Goal: Task Accomplishment & Management: Manage account settings

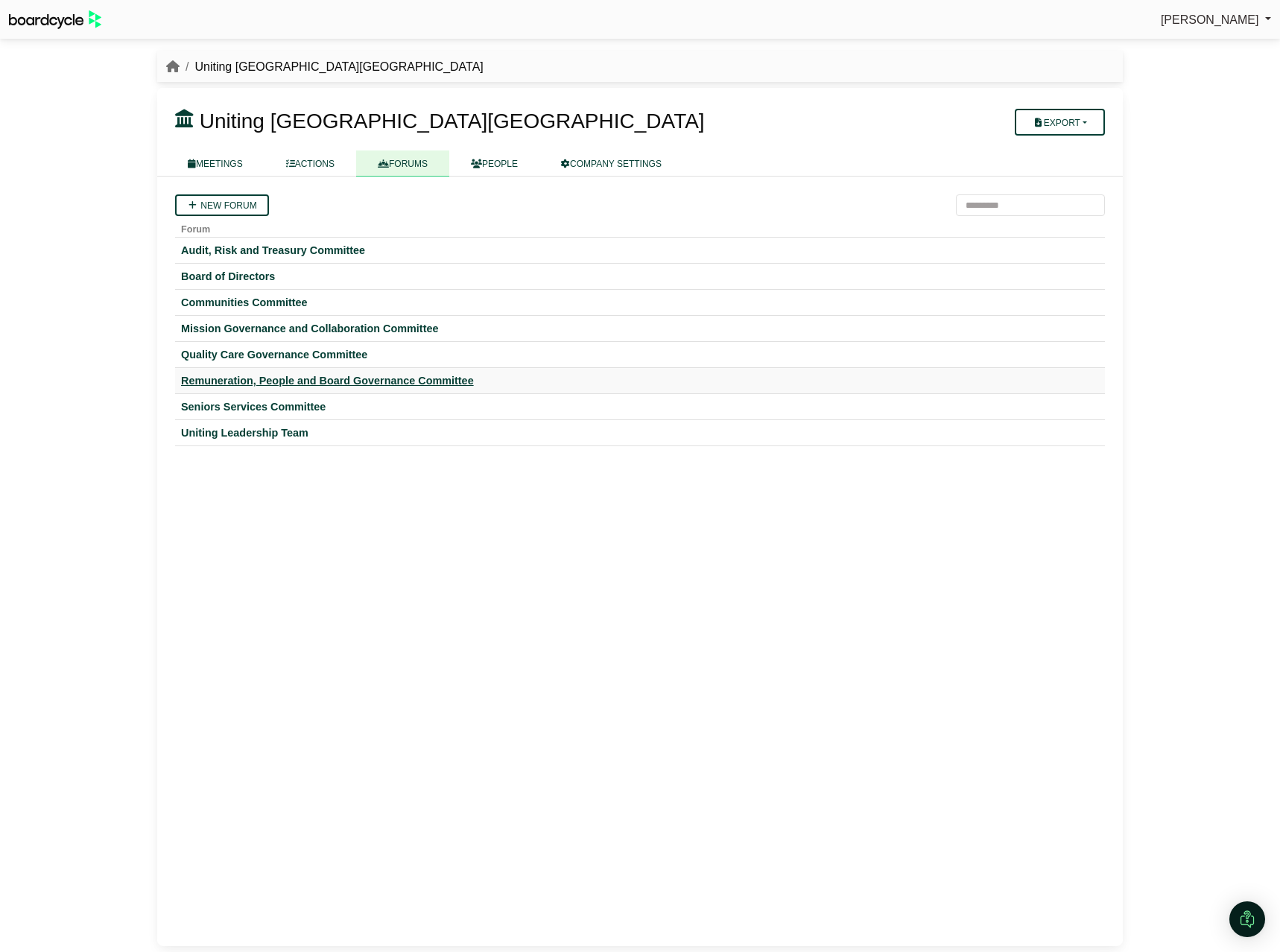
click at [274, 383] on div "Remuneration, People and Board Governance Committee" at bounding box center [639, 380] width 918 height 13
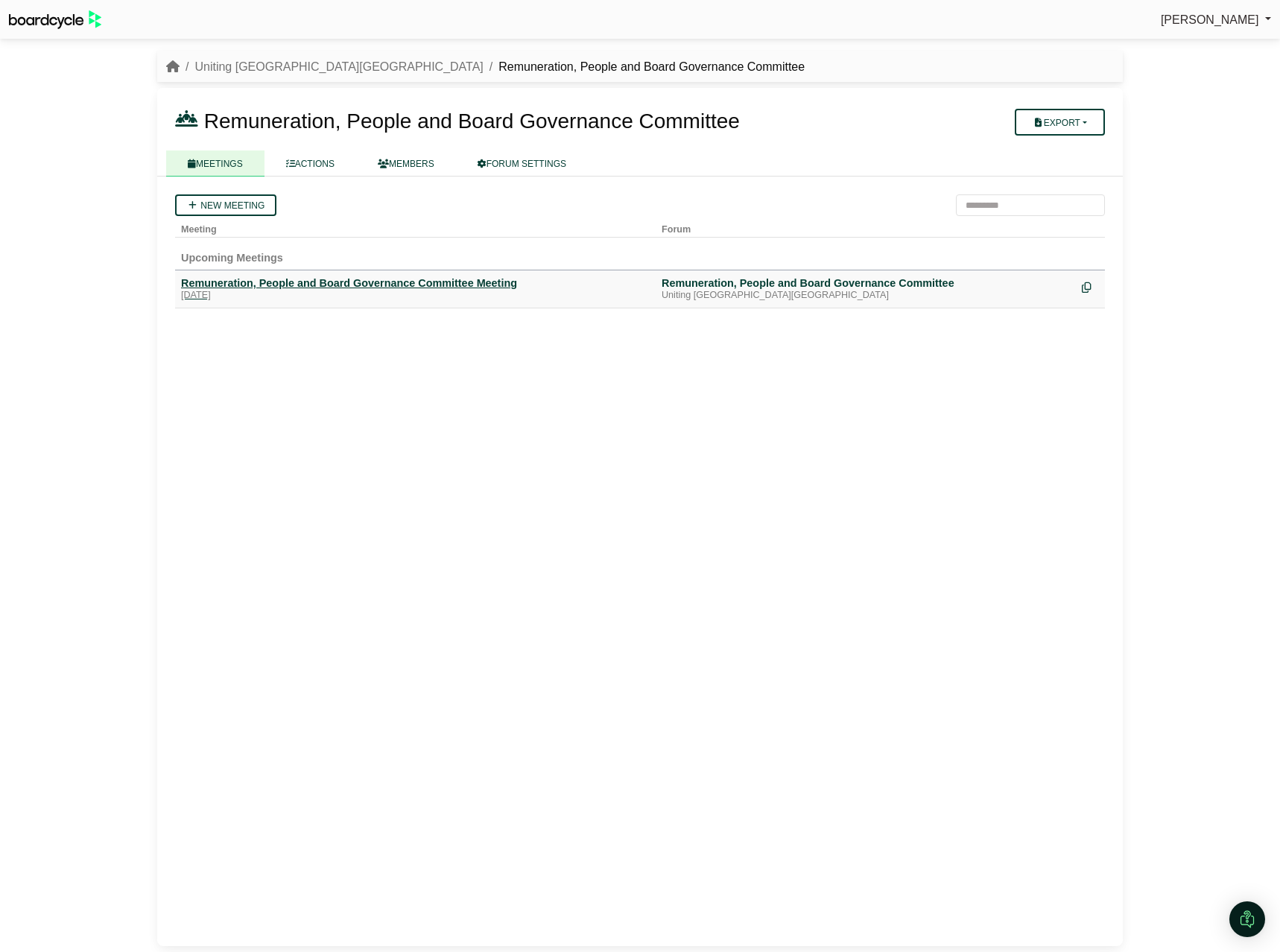
click at [340, 286] on div "Remuneration, People and Board Governance Committee Meeting" at bounding box center [414, 283] width 468 height 13
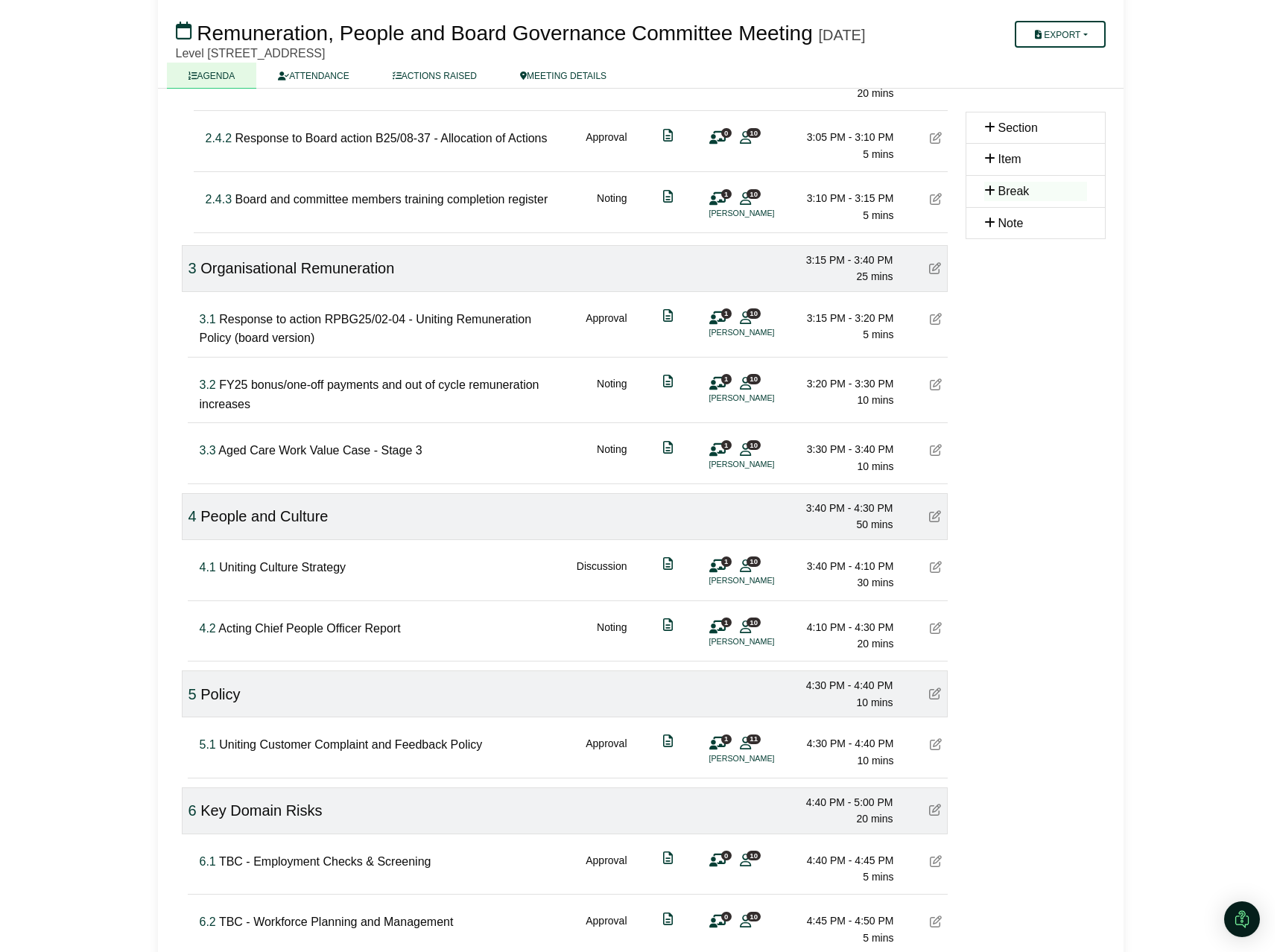
scroll to position [1081, 0]
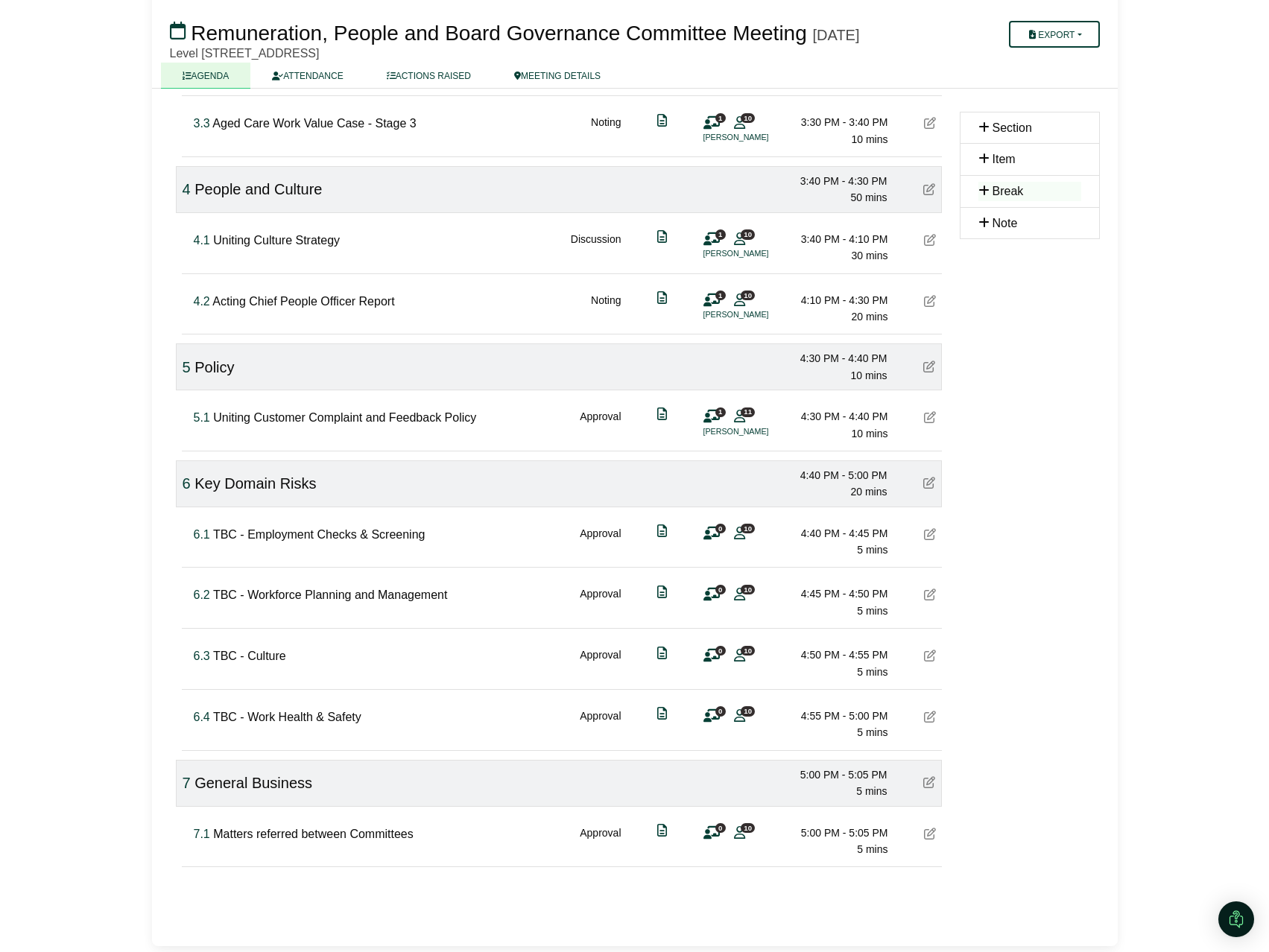
click at [711, 833] on icon at bounding box center [712, 833] width 16 height 1
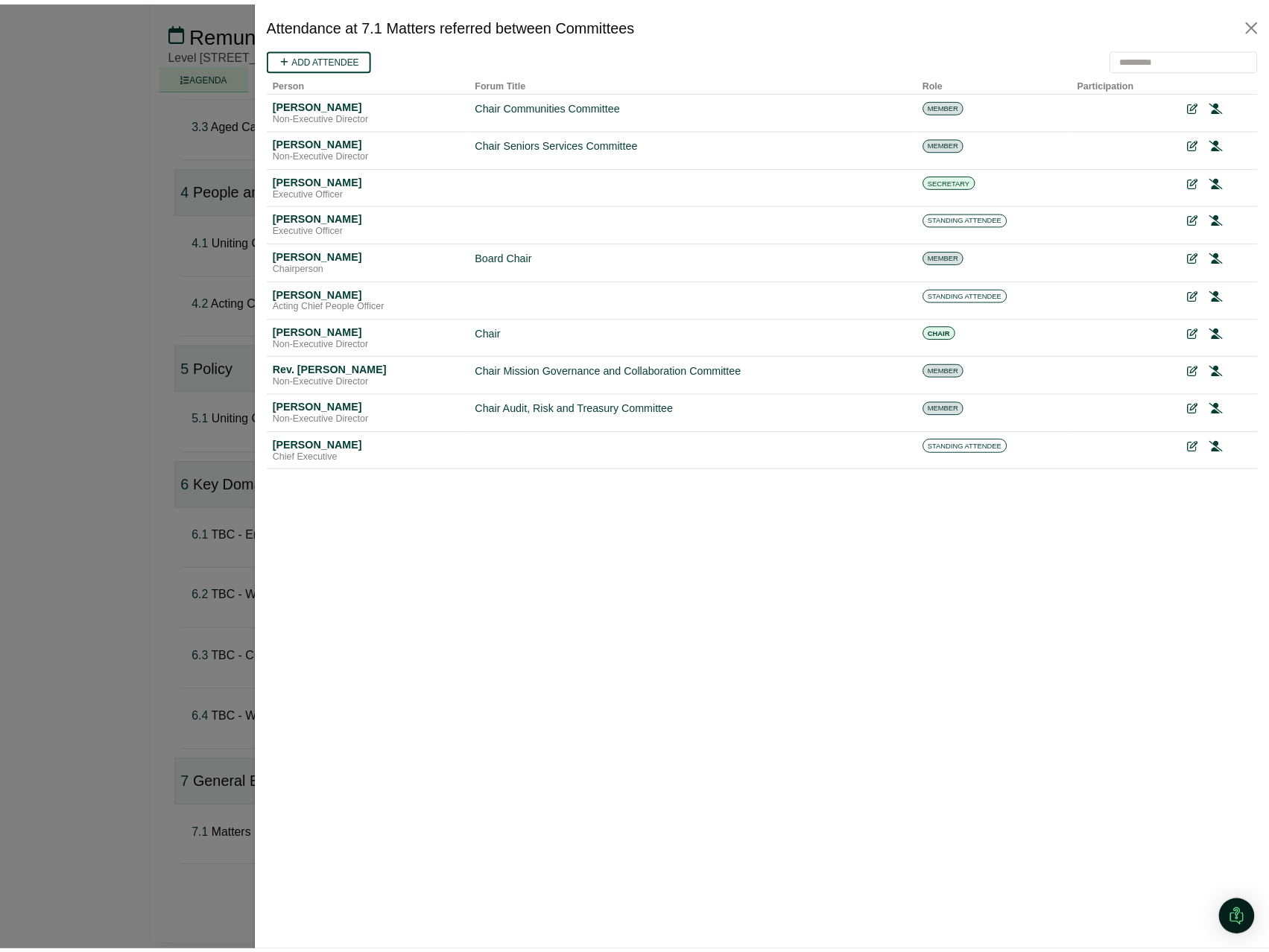
scroll to position [0, 0]
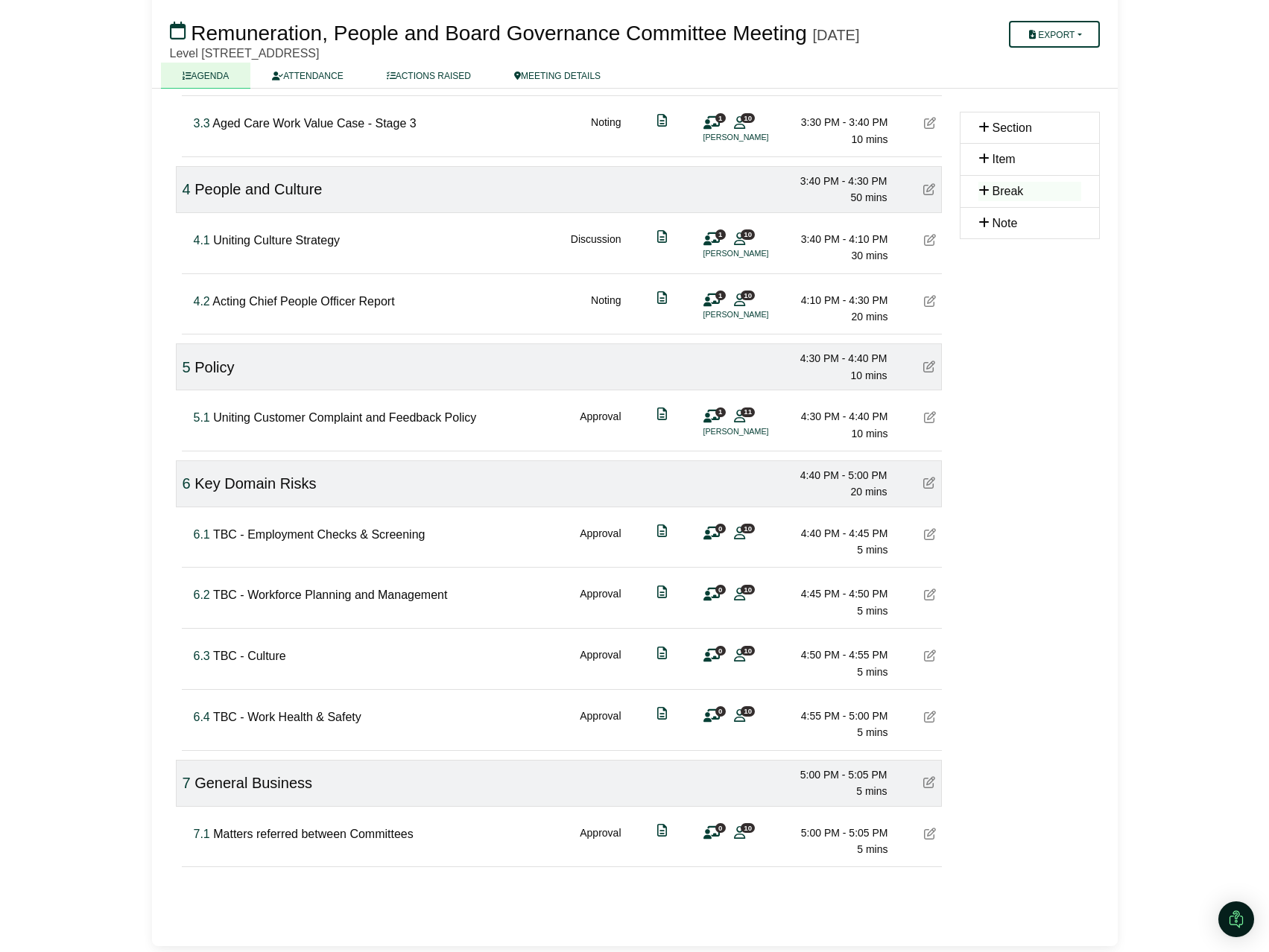
click at [712, 836] on div at bounding box center [634, 476] width 1269 height 952
click at [712, 836] on div at bounding box center [634, 476] width 1269 height 952
click at [1025, 778] on div at bounding box center [634, 476] width 1269 height 952
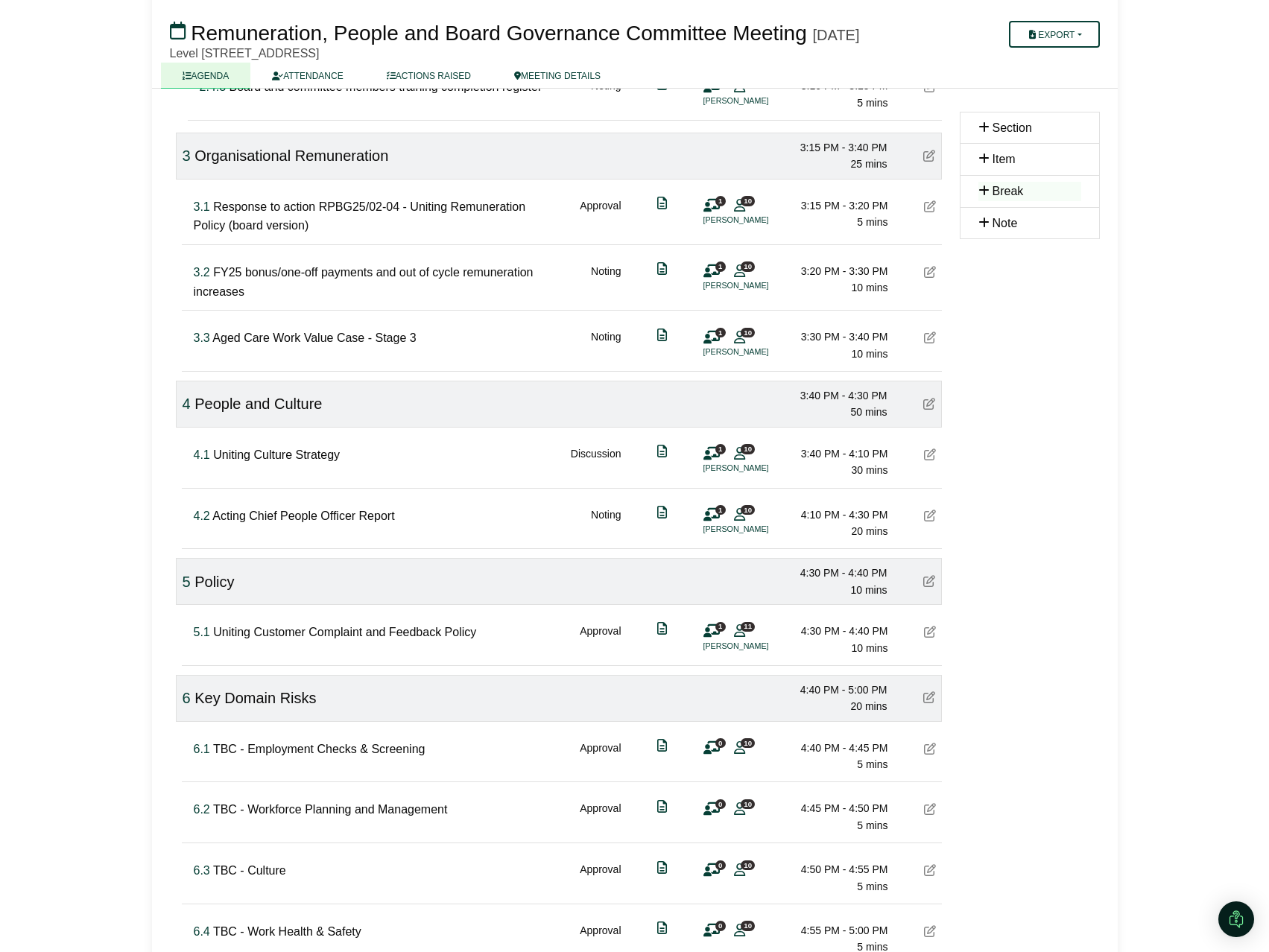
scroll to position [1081, 0]
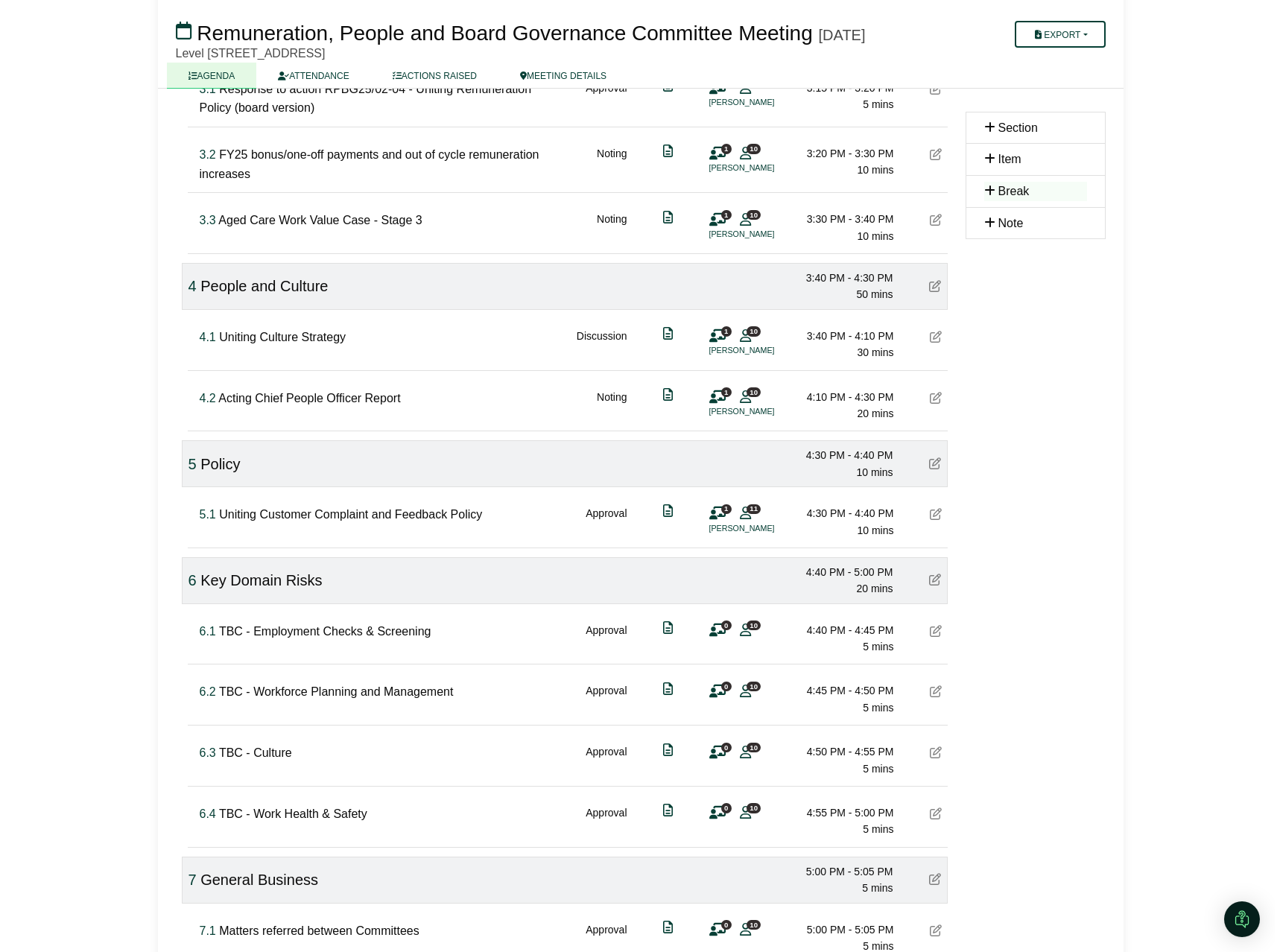
scroll to position [1081, 0]
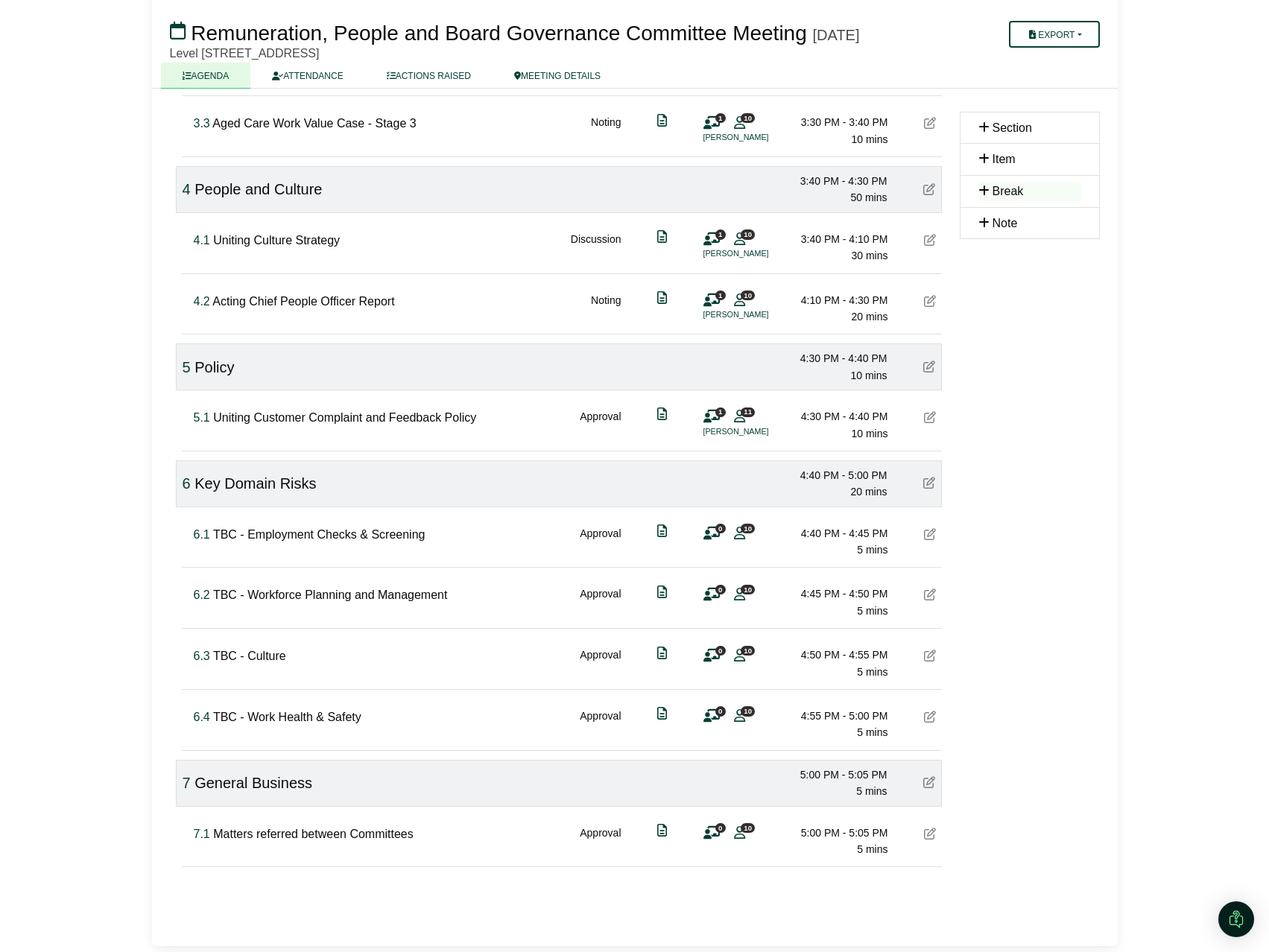
click at [712, 834] on icon at bounding box center [712, 833] width 16 height 1
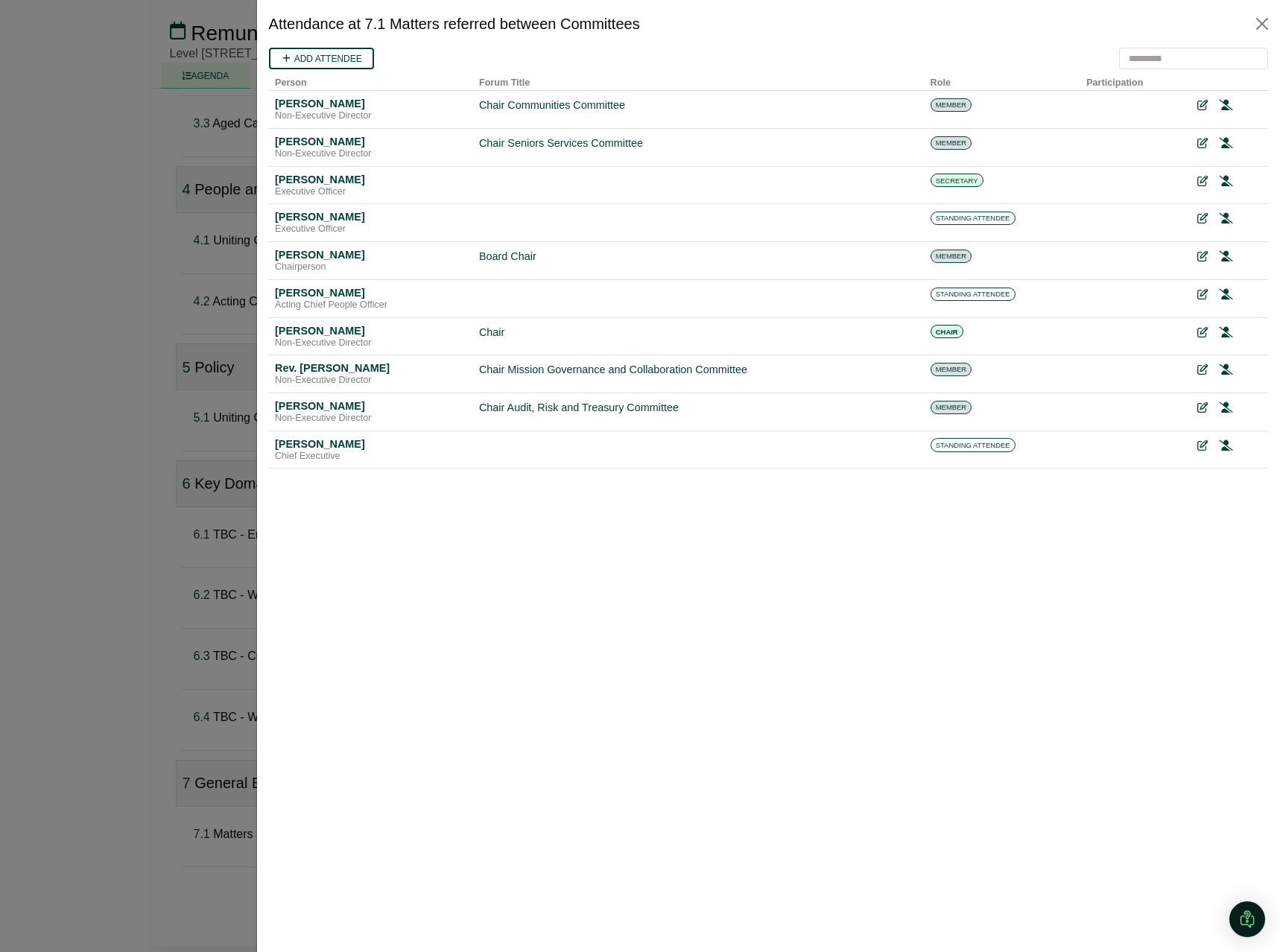
scroll to position [0, 0]
click at [1206, 333] on div at bounding box center [1200, 332] width 11 height 17
click at [1202, 331] on icon at bounding box center [1200, 332] width 11 height 11
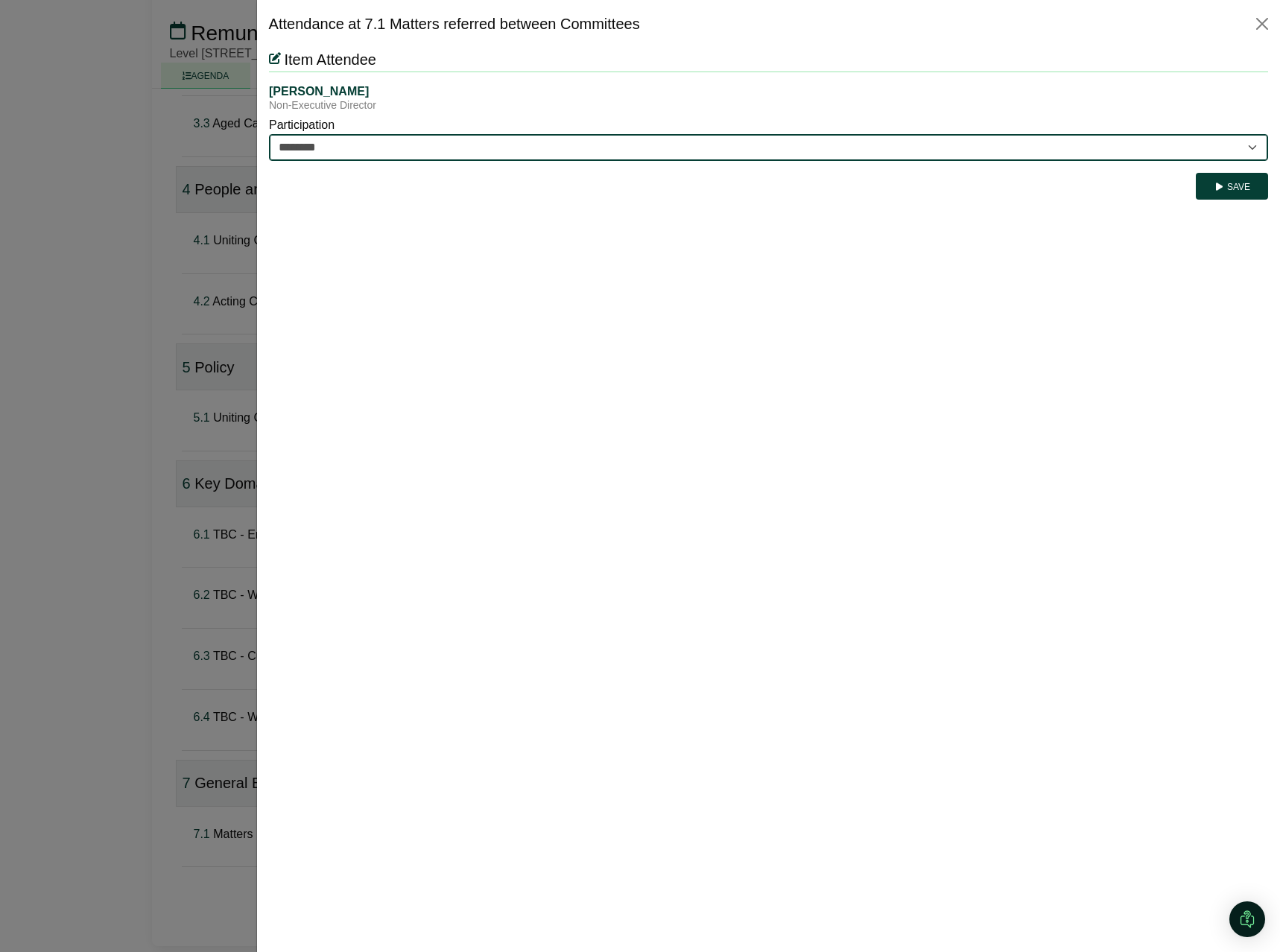
drag, startPoint x: 892, startPoint y: 142, endPoint x: 879, endPoint y: 141, distance: 13.0
click at [892, 142] on select "********* ********" at bounding box center [767, 147] width 999 height 27
select select "*********"
click at [268, 134] on select "********* ********" at bounding box center [767, 147] width 999 height 27
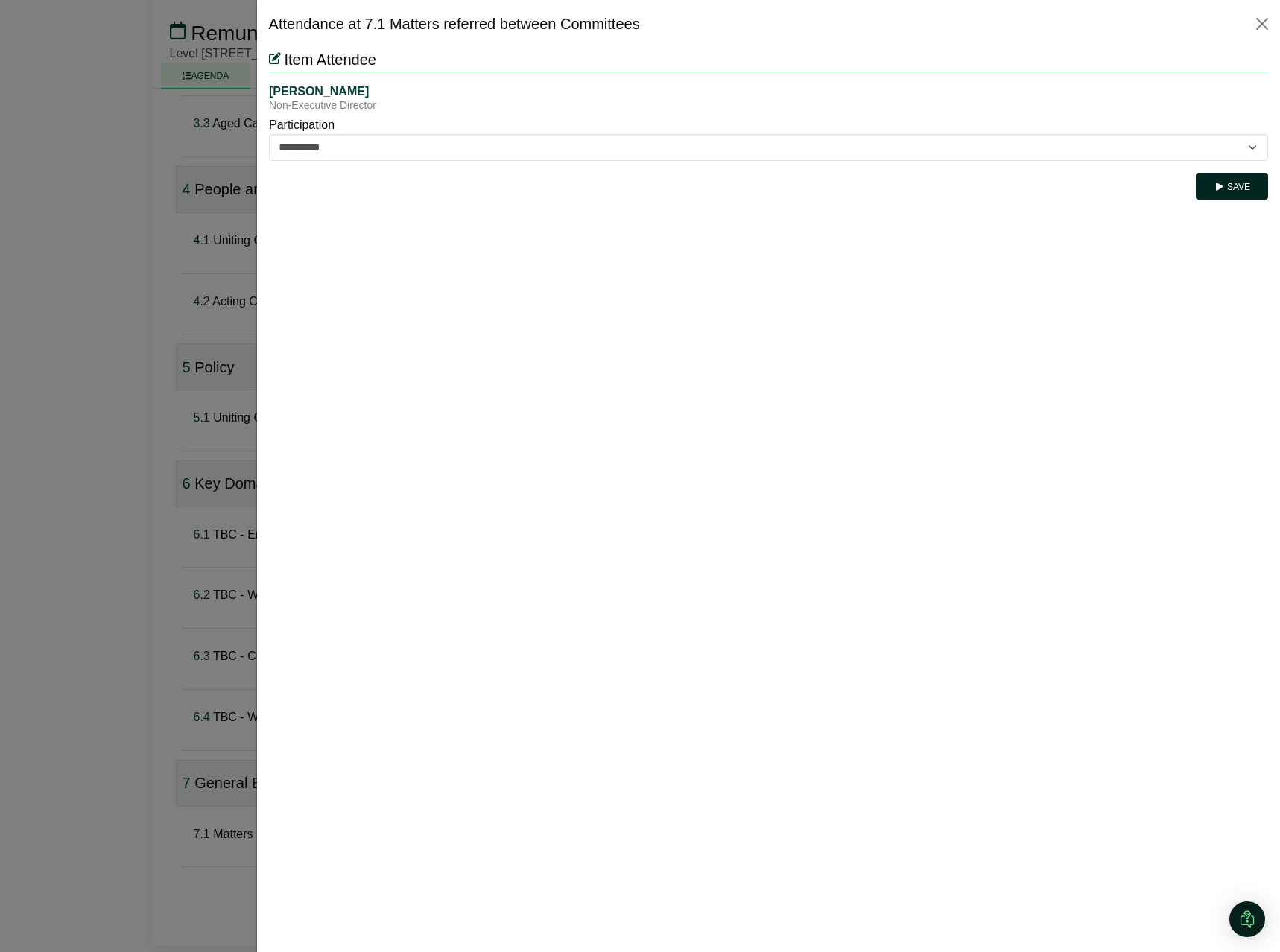
click at [1236, 195] on button "Save" at bounding box center [1231, 186] width 72 height 27
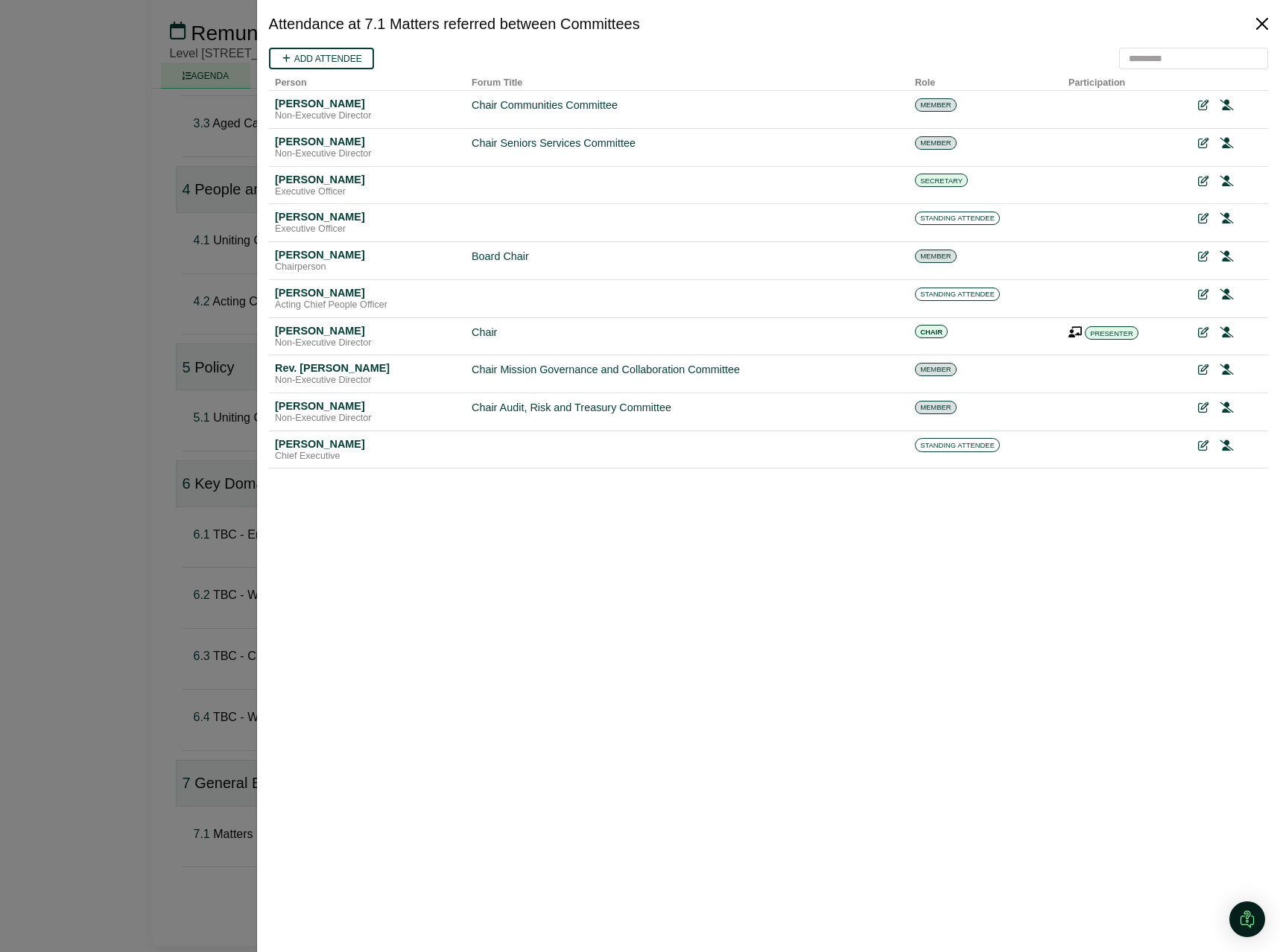
click at [1260, 22] on button "Close" at bounding box center [1261, 24] width 24 height 24
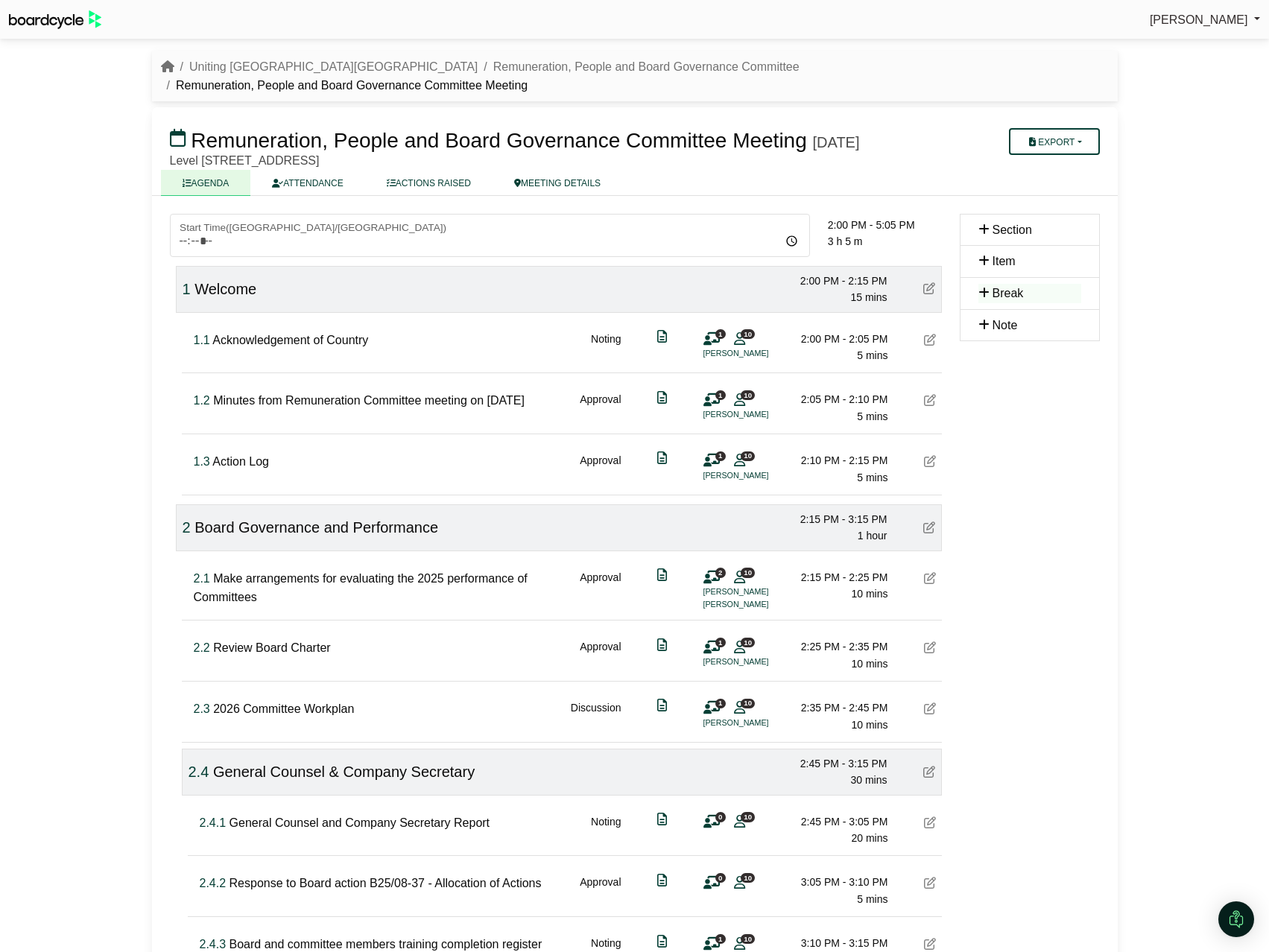
scroll to position [1081, 0]
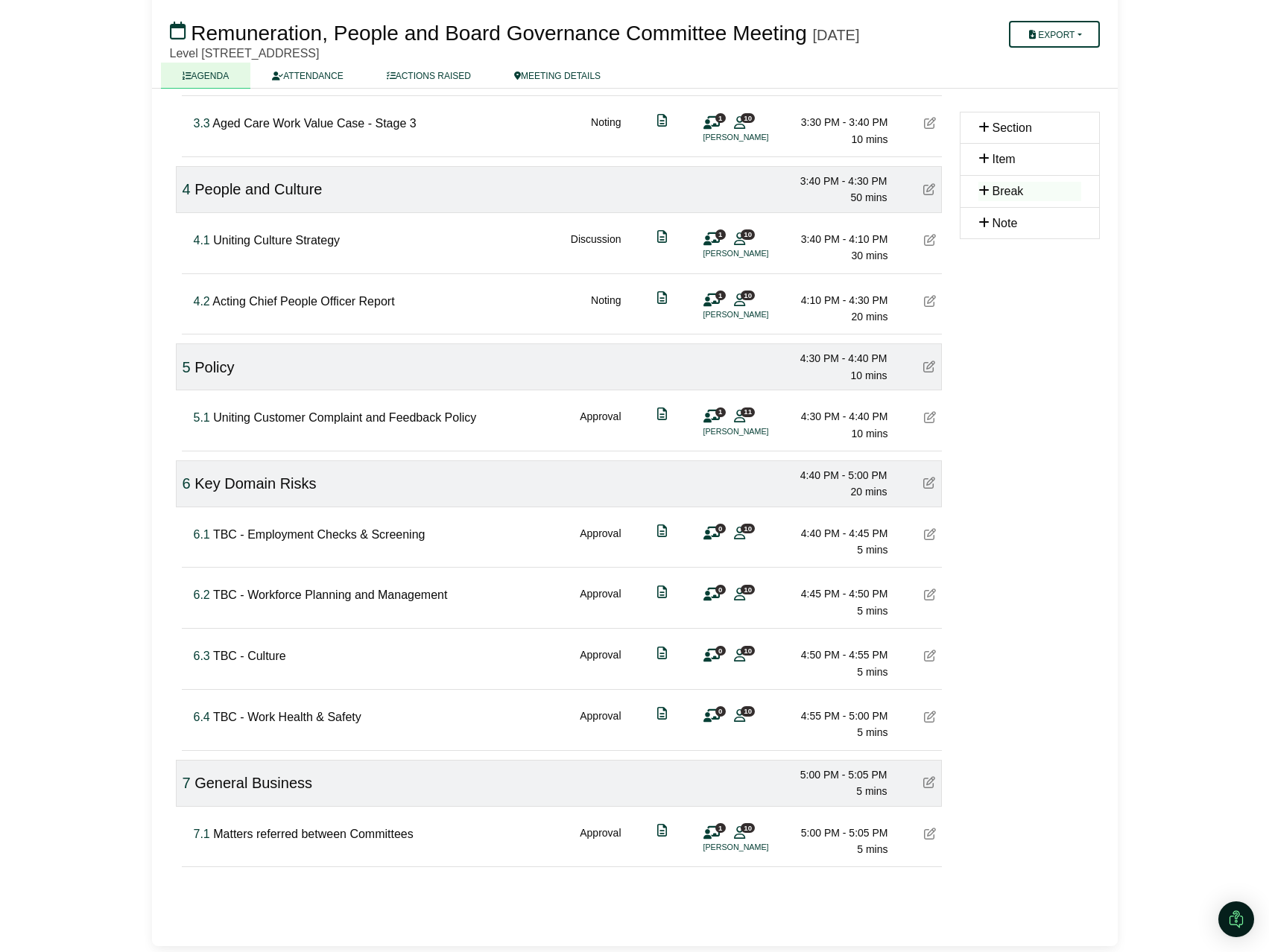
click at [931, 836] on icon at bounding box center [929, 833] width 12 height 12
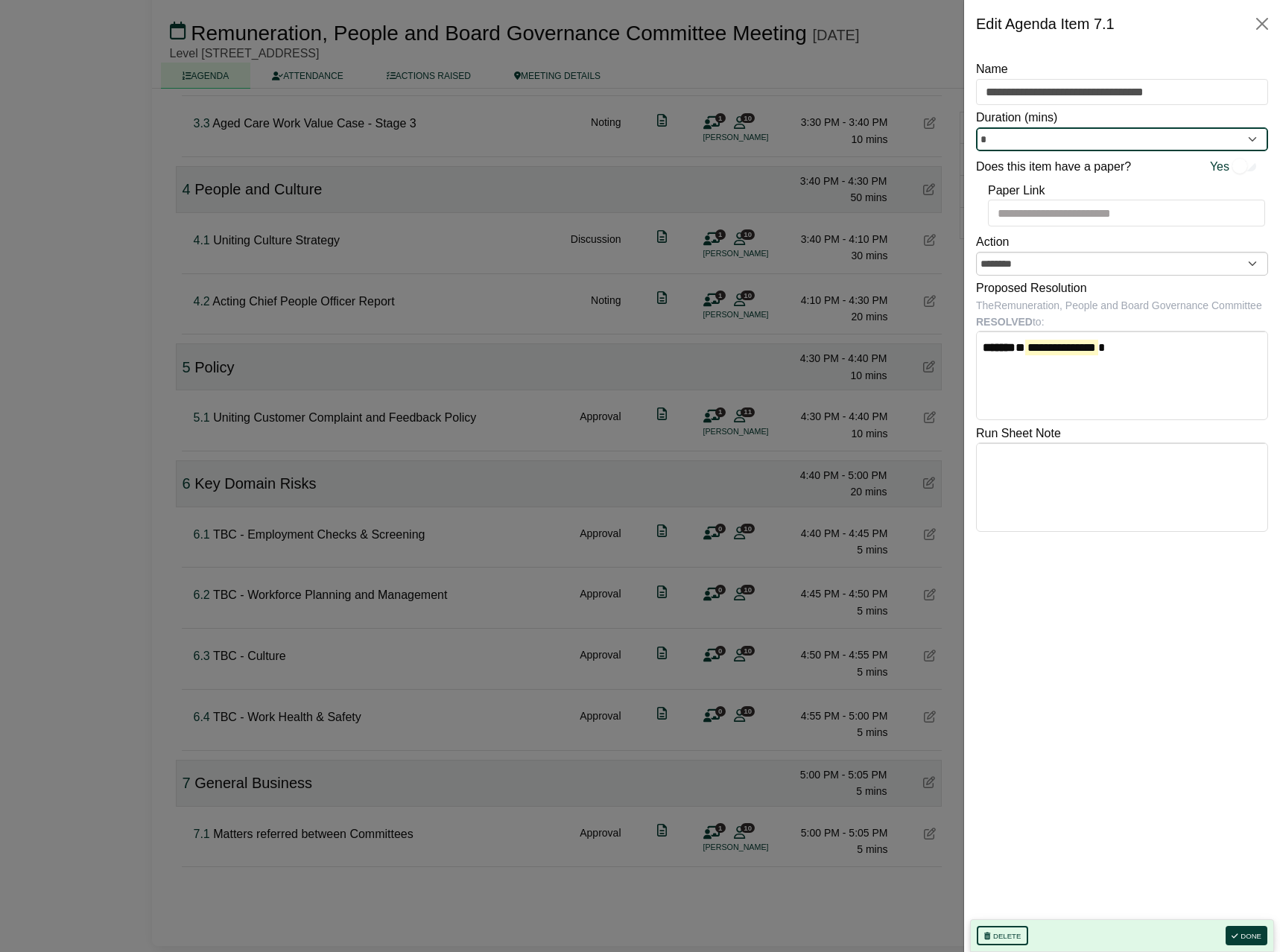
click at [1249, 138] on input "*" at bounding box center [1122, 138] width 292 height 24
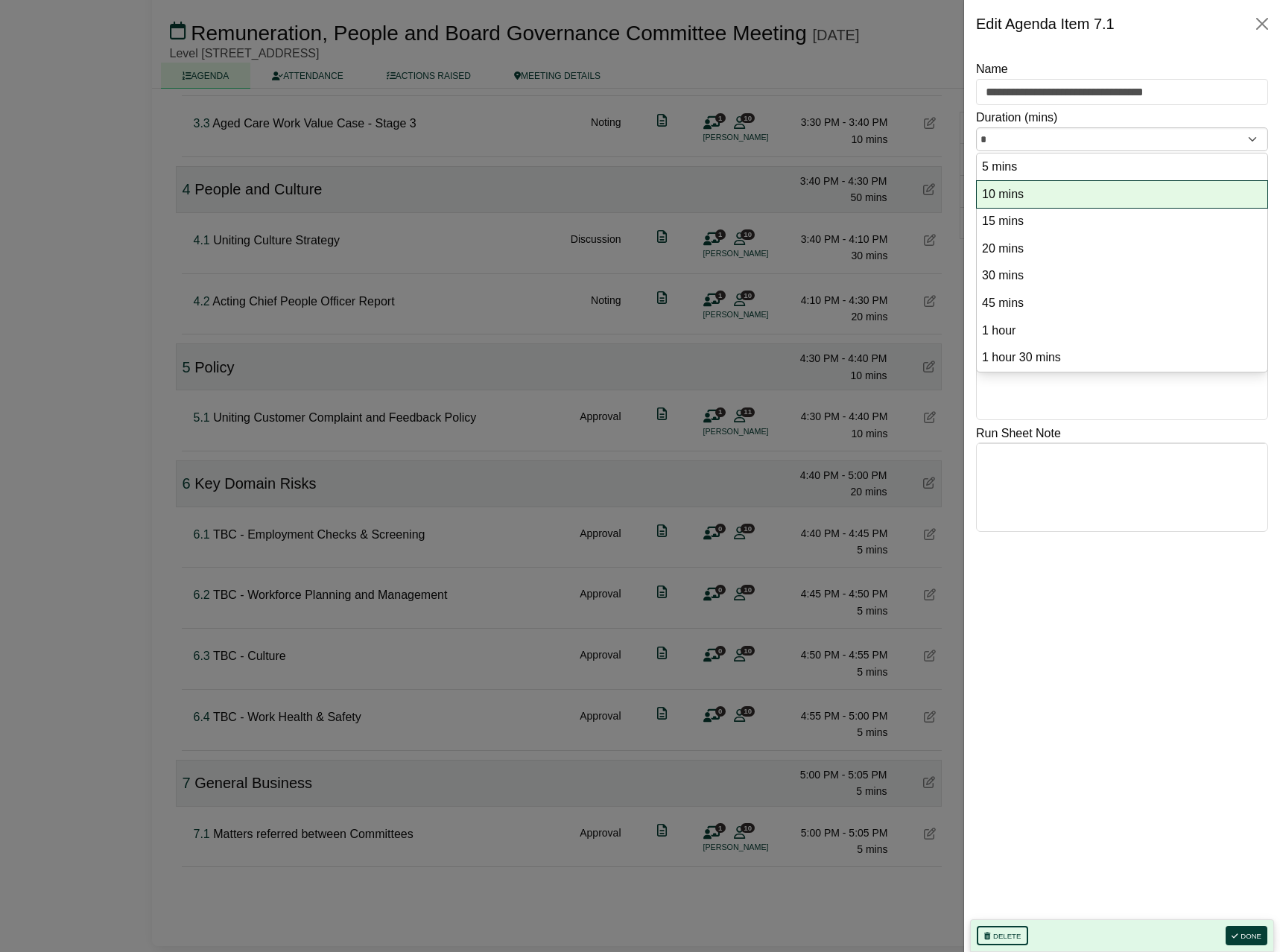
click at [1045, 191] on option "10 mins" at bounding box center [1122, 195] width 283 height 20
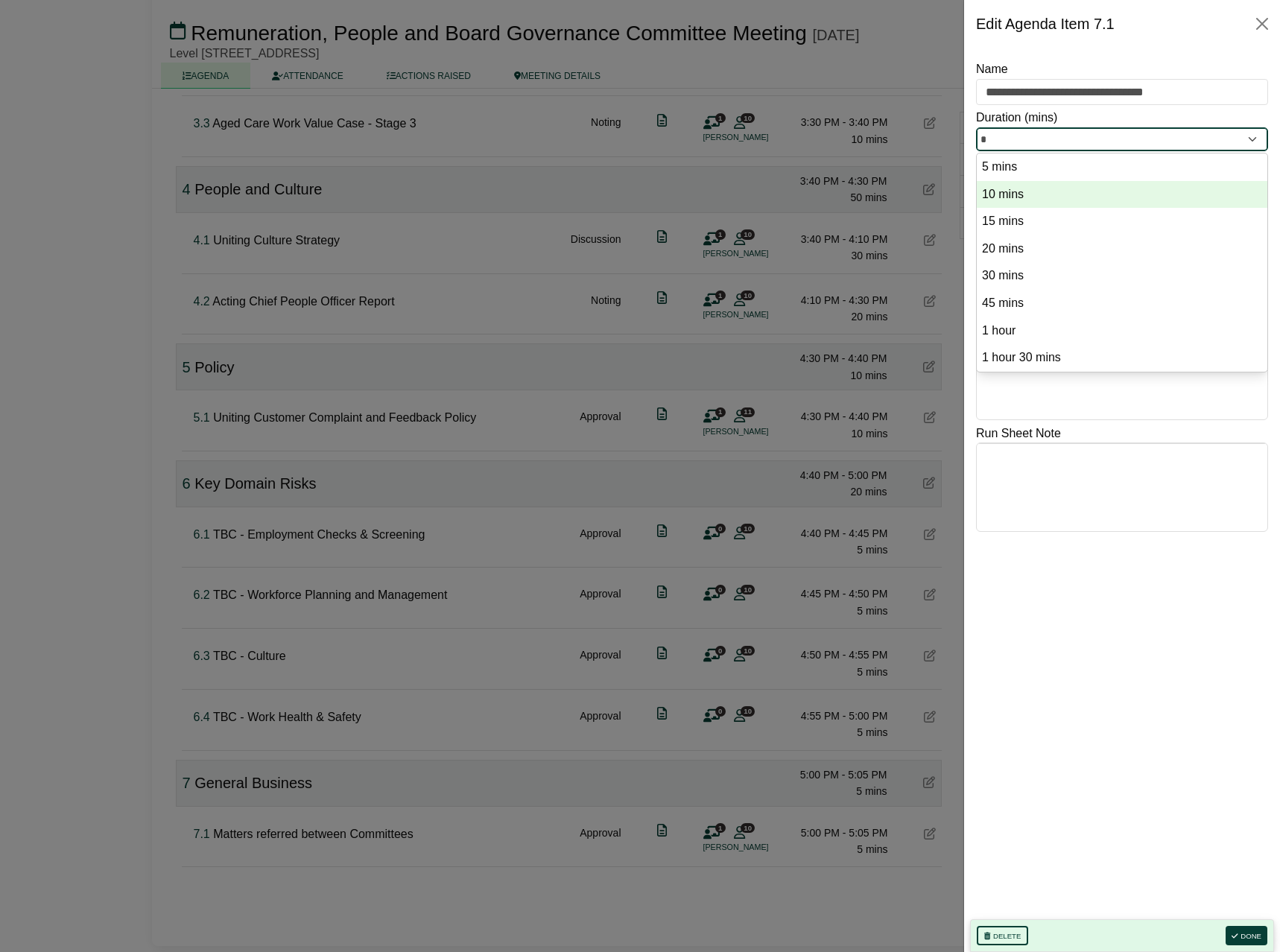
type input "**"
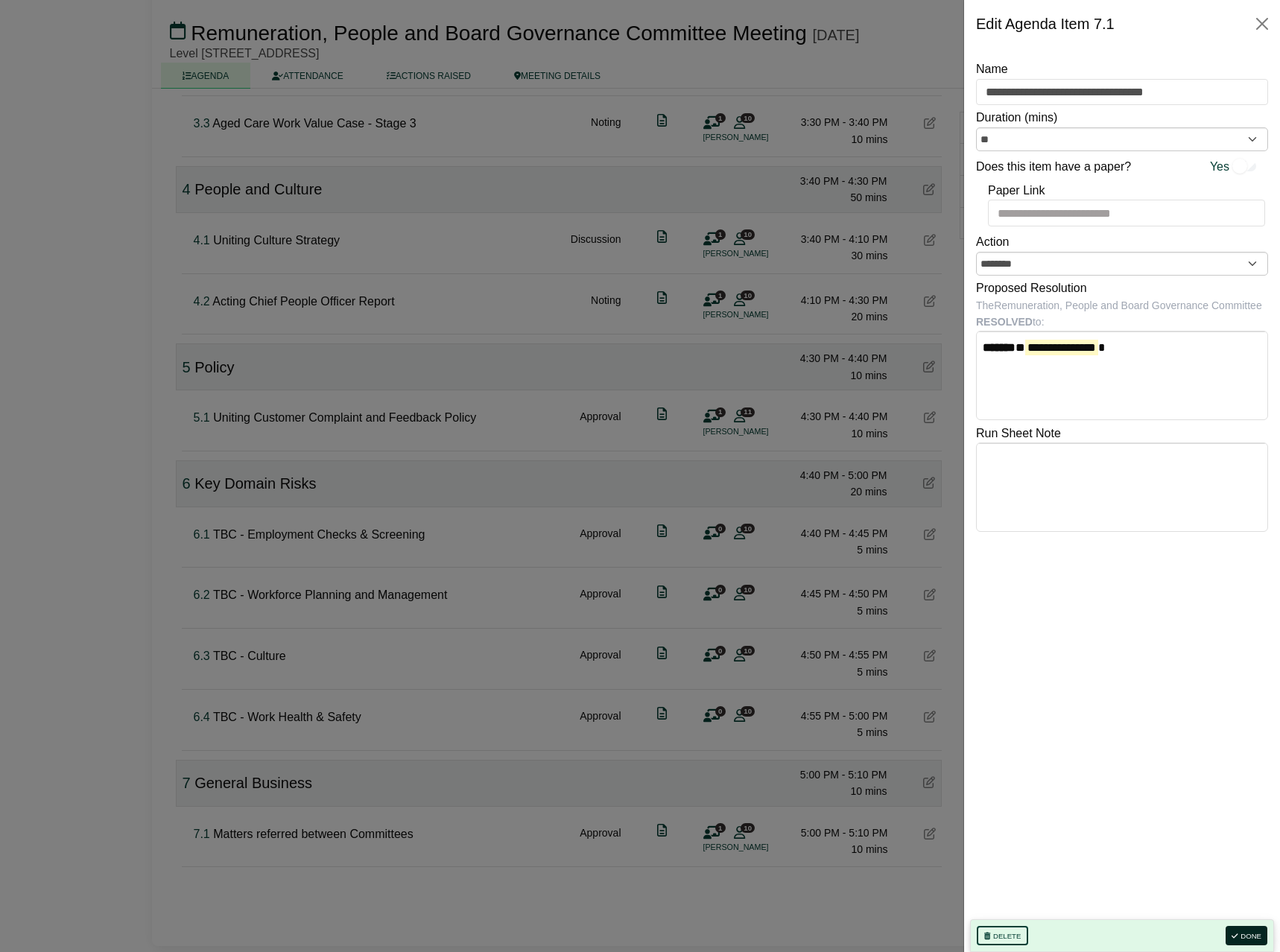
click at [1256, 937] on button "Done" at bounding box center [1246, 936] width 42 height 20
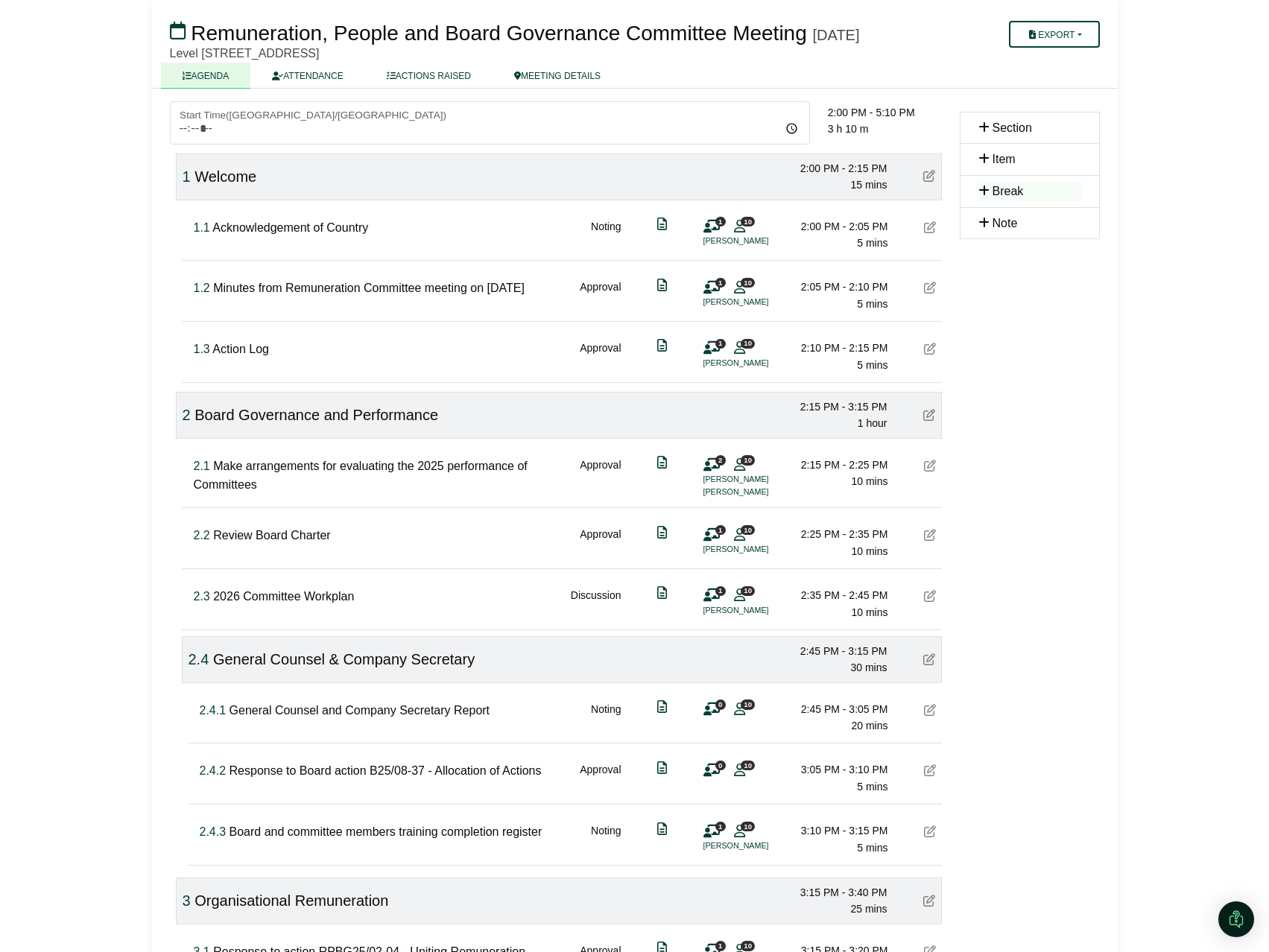
scroll to position [0, 0]
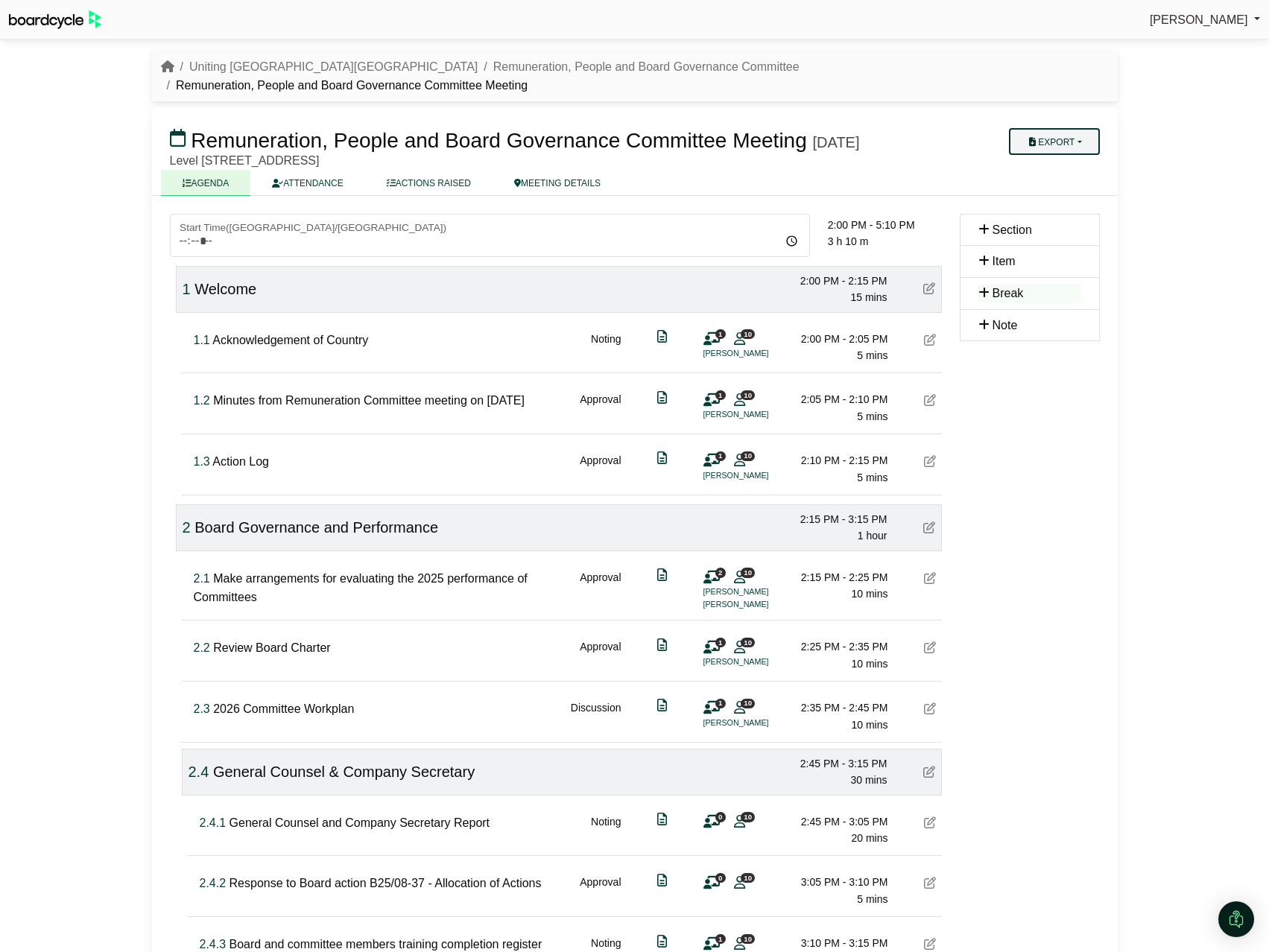
click at [1068, 128] on button "Export" at bounding box center [1054, 141] width 90 height 27
click at [1051, 156] on link "Agenda" at bounding box center [1069, 167] width 130 height 22
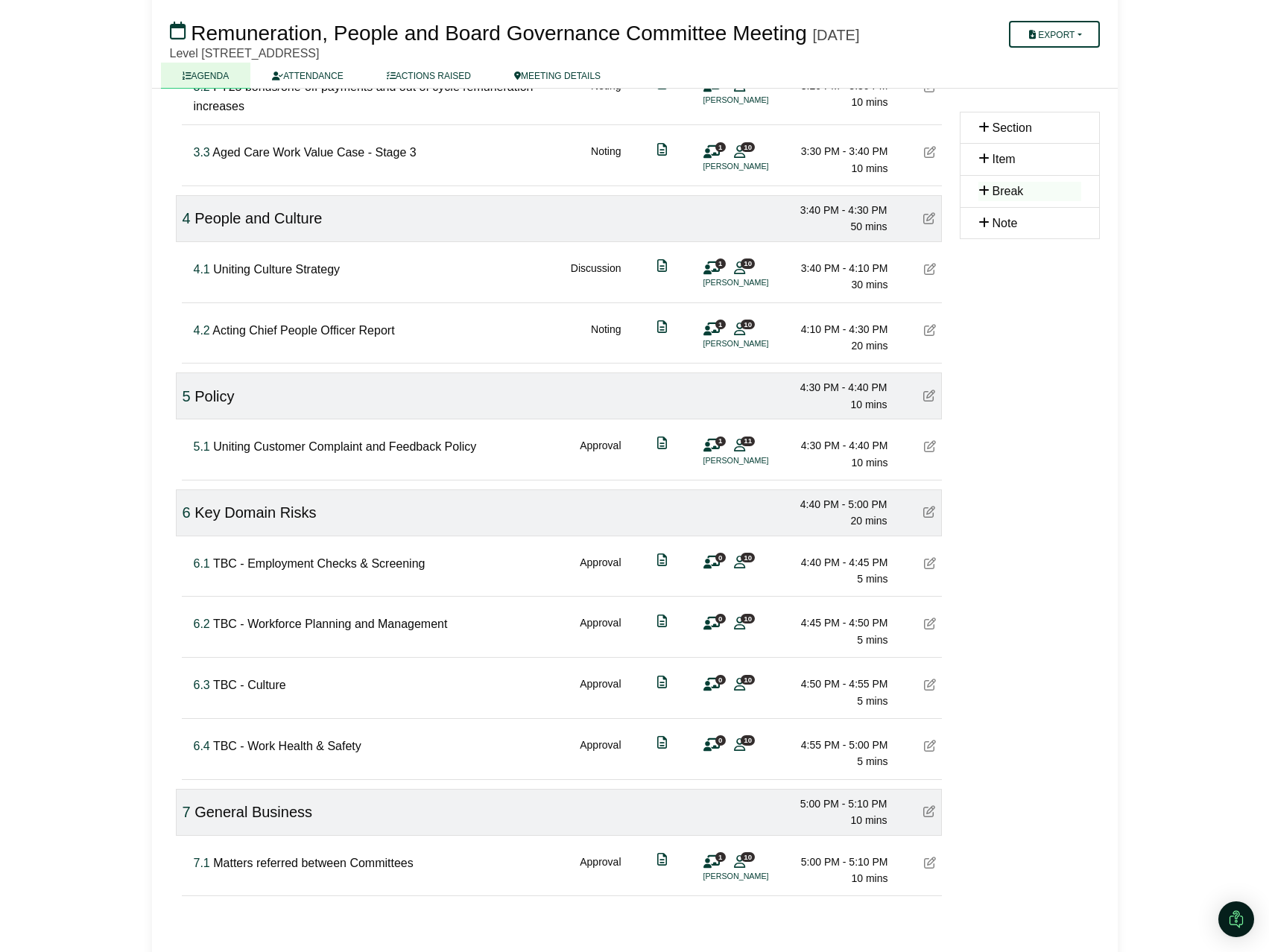
scroll to position [1081, 0]
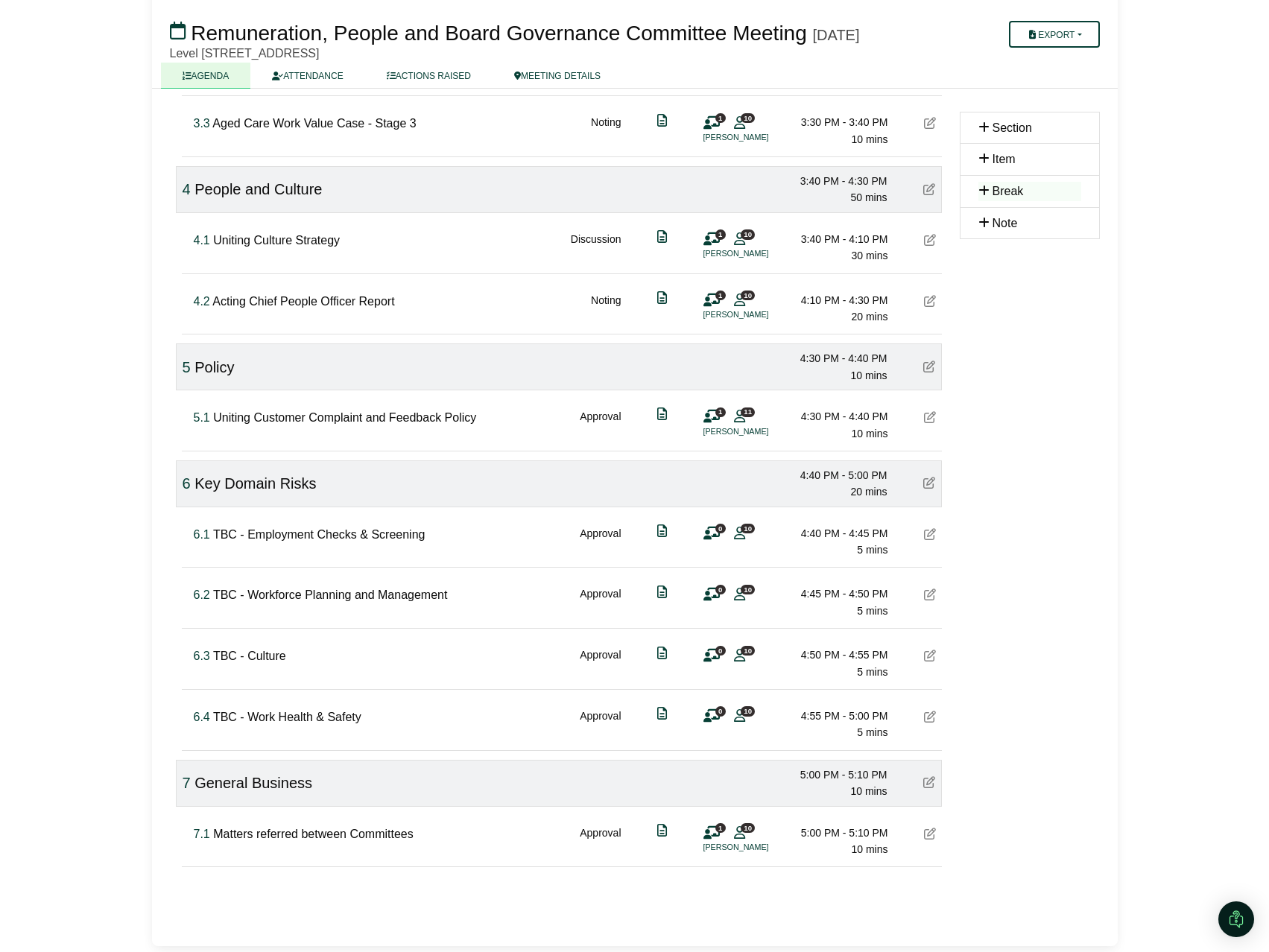
click at [394, 938] on div "***** Start Time ( [GEOGRAPHIC_DATA]/[GEOGRAPHIC_DATA] ) 09:00 10:00 11:00 12:0…" at bounding box center [635, 35] width 966 height 1823
